Goal: Task Accomplishment & Management: Use online tool/utility

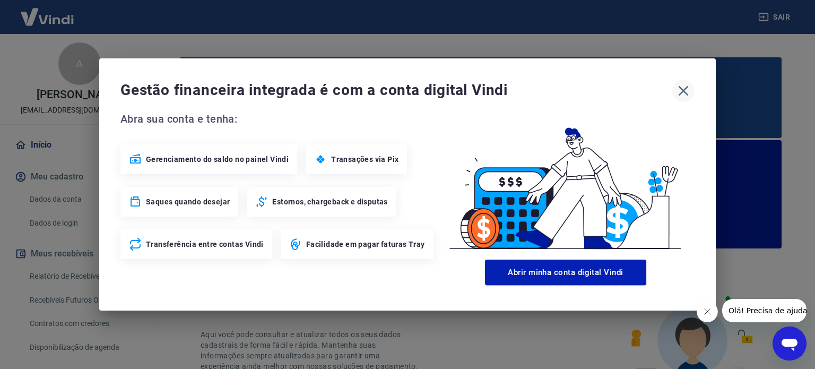
click at [684, 88] on icon "button" at bounding box center [683, 90] width 17 height 17
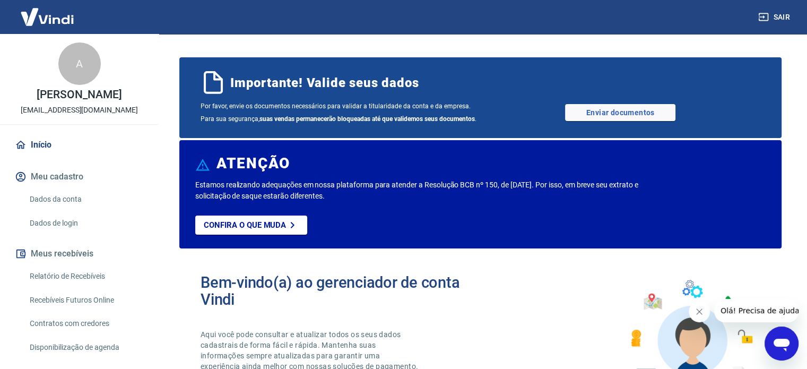
click at [50, 272] on link "Relatório de Recebíveis" at bounding box center [85, 276] width 120 height 22
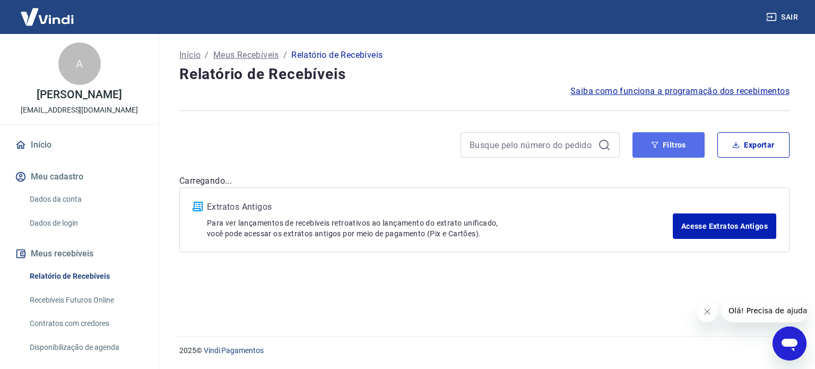
click at [685, 141] on button "Filtros" at bounding box center [668, 144] width 72 height 25
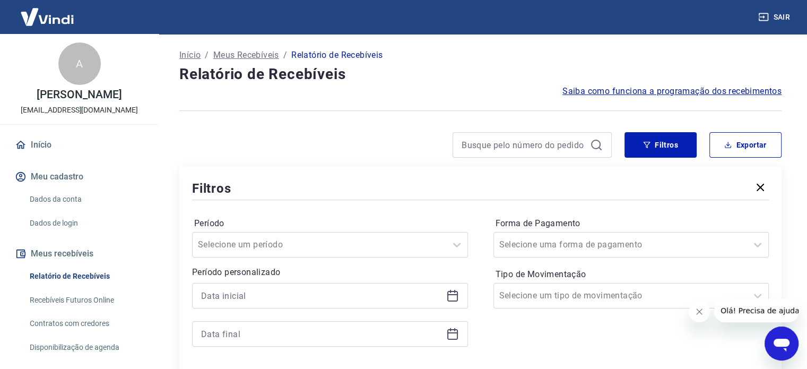
click at [448, 297] on icon at bounding box center [452, 295] width 13 height 13
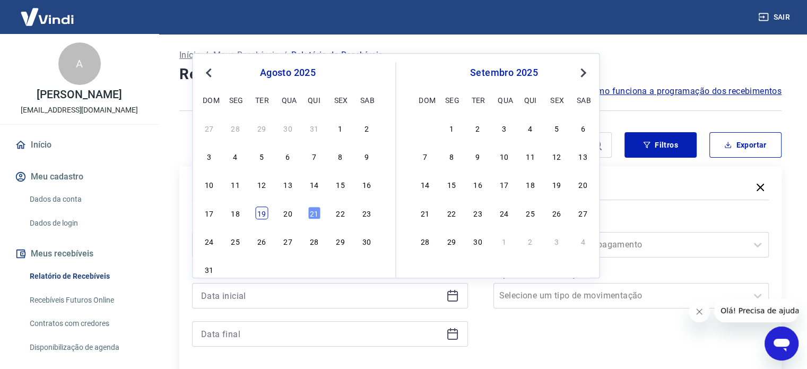
click at [266, 210] on div "19" at bounding box center [261, 212] width 13 height 13
type input "[DATE]"
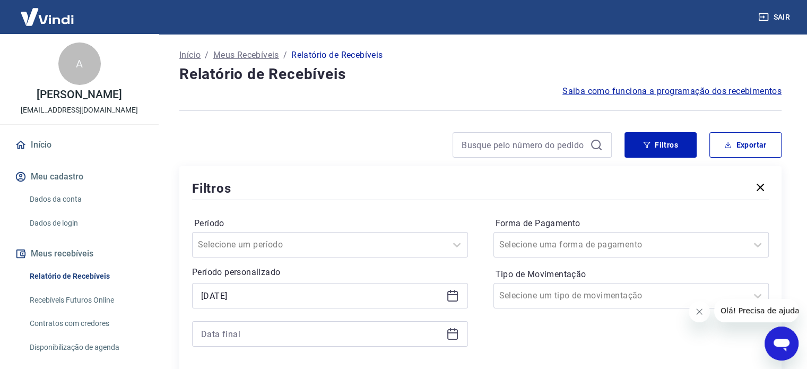
click at [450, 335] on icon at bounding box center [452, 333] width 13 height 13
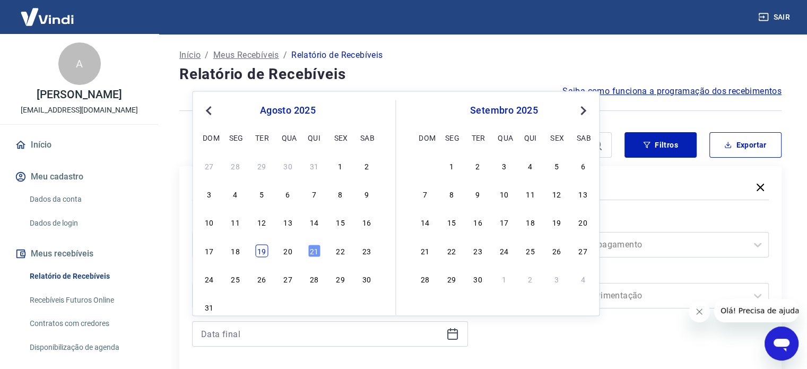
click at [265, 251] on div "19" at bounding box center [261, 250] width 13 height 13
type input "[DATE]"
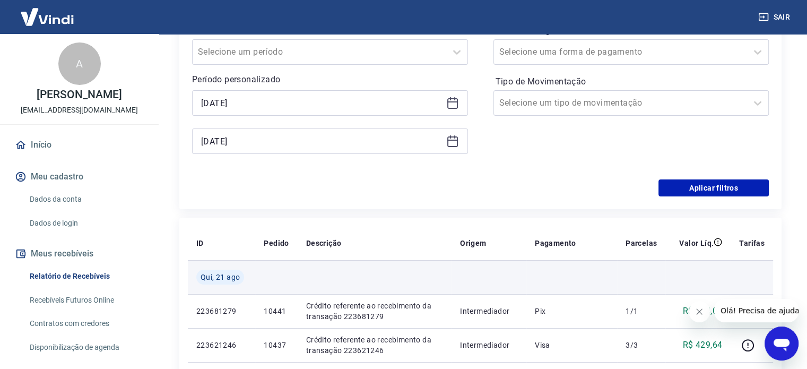
scroll to position [265, 0]
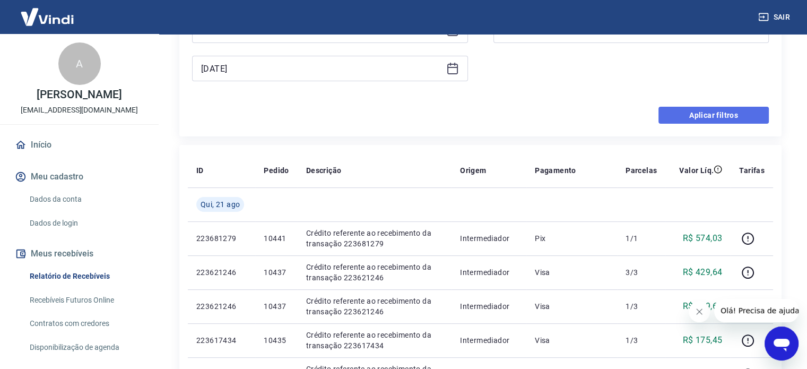
click at [684, 115] on button "Aplicar filtros" at bounding box center [713, 115] width 110 height 17
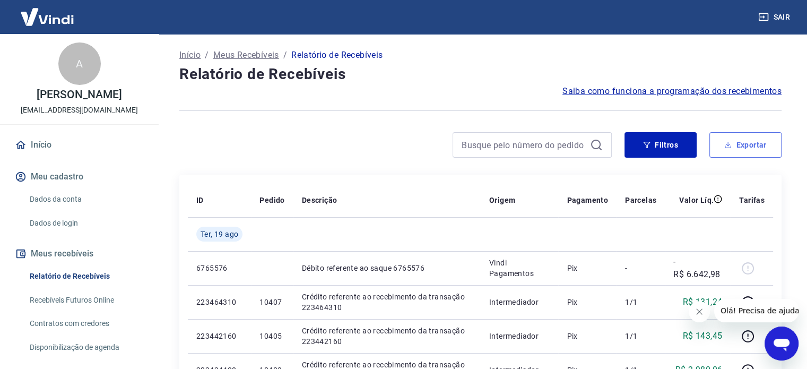
click at [741, 144] on button "Exportar" at bounding box center [745, 144] width 72 height 25
type input "[DATE]"
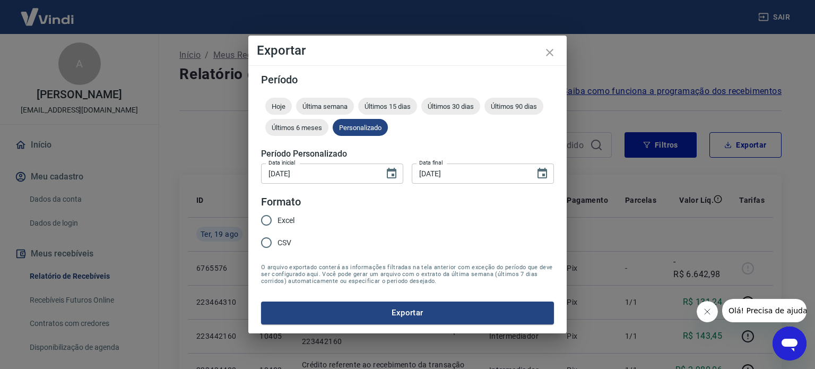
click at [275, 221] on label "Excel" at bounding box center [274, 220] width 39 height 22
click at [275, 221] on input "Excel" at bounding box center [266, 220] width 22 height 22
radio input "true"
click at [450, 307] on button "Exportar" at bounding box center [407, 312] width 293 height 22
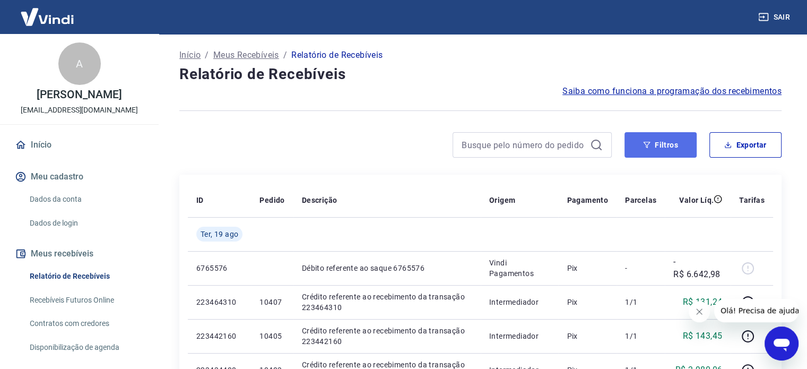
click at [683, 140] on button "Filtros" at bounding box center [660, 144] width 72 height 25
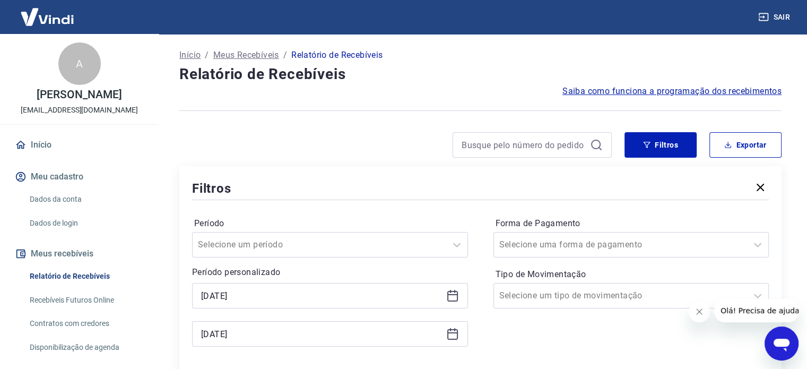
click at [449, 299] on icon at bounding box center [452, 295] width 13 height 13
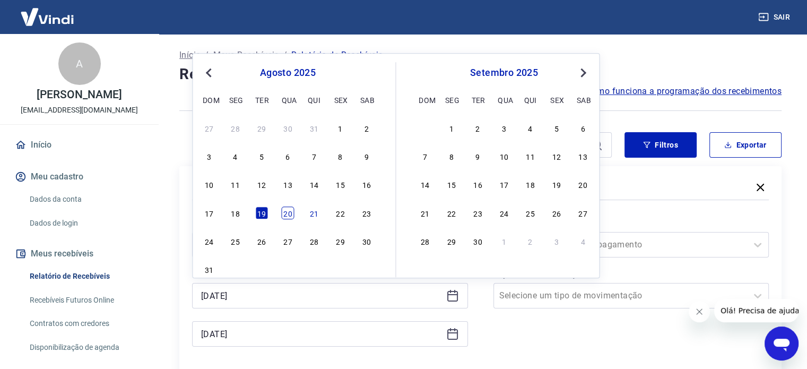
click at [289, 217] on div "20" at bounding box center [287, 212] width 13 height 13
type input "[DATE]"
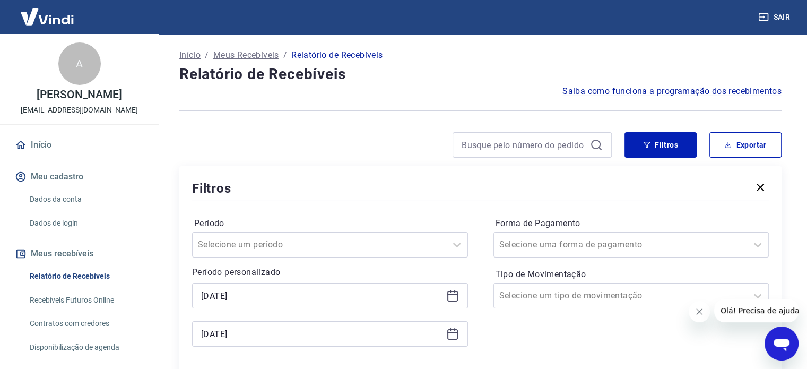
click at [456, 338] on icon at bounding box center [452, 334] width 11 height 11
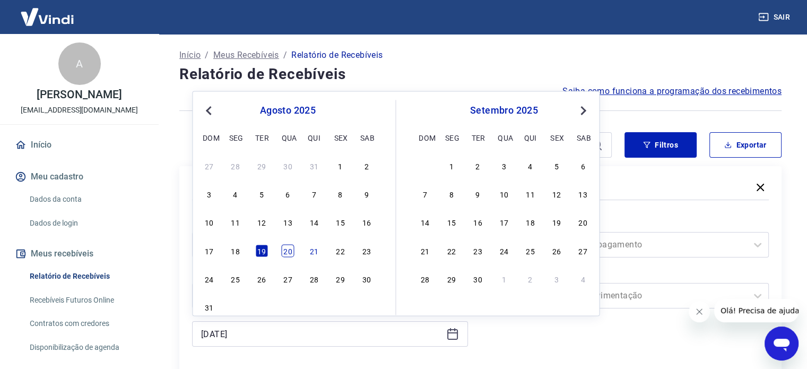
click at [290, 254] on div "20" at bounding box center [287, 250] width 13 height 13
type input "[DATE]"
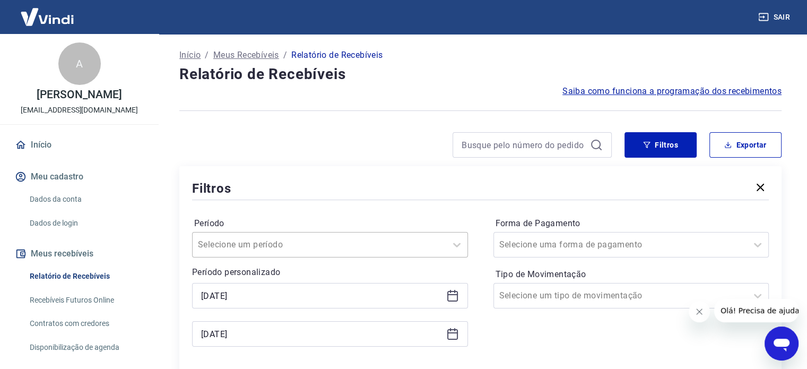
scroll to position [106, 0]
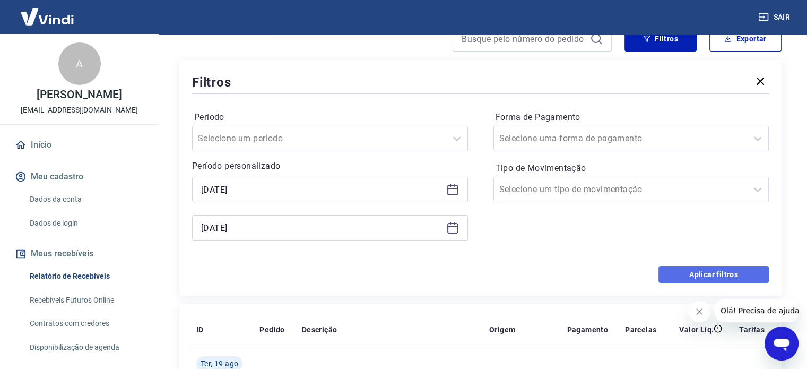
click at [699, 271] on button "Aplicar filtros" at bounding box center [713, 274] width 110 height 17
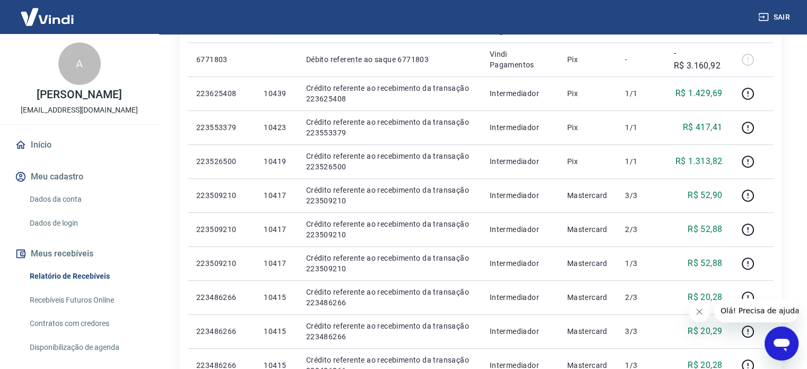
scroll to position [64, 0]
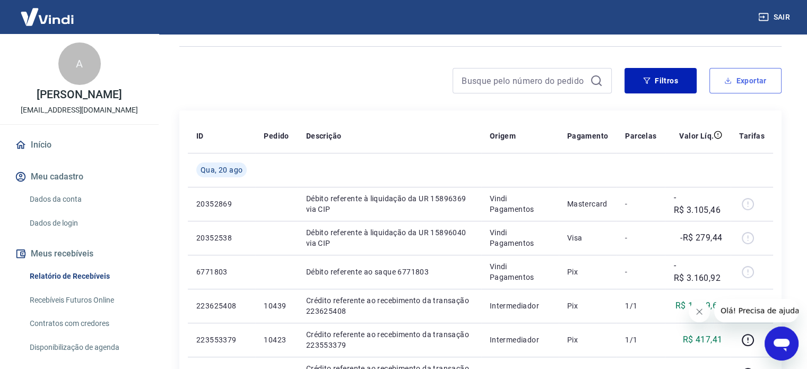
click at [745, 78] on button "Exportar" at bounding box center [745, 80] width 72 height 25
type input "[DATE]"
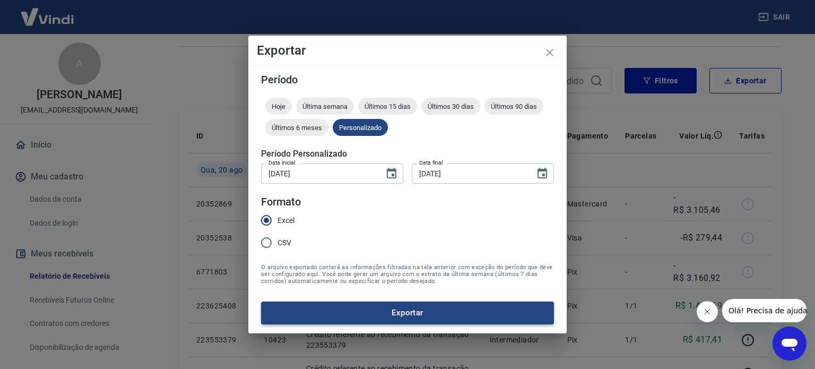
click at [384, 302] on button "Exportar" at bounding box center [407, 312] width 293 height 22
